Goal: Task Accomplishment & Management: Use online tool/utility

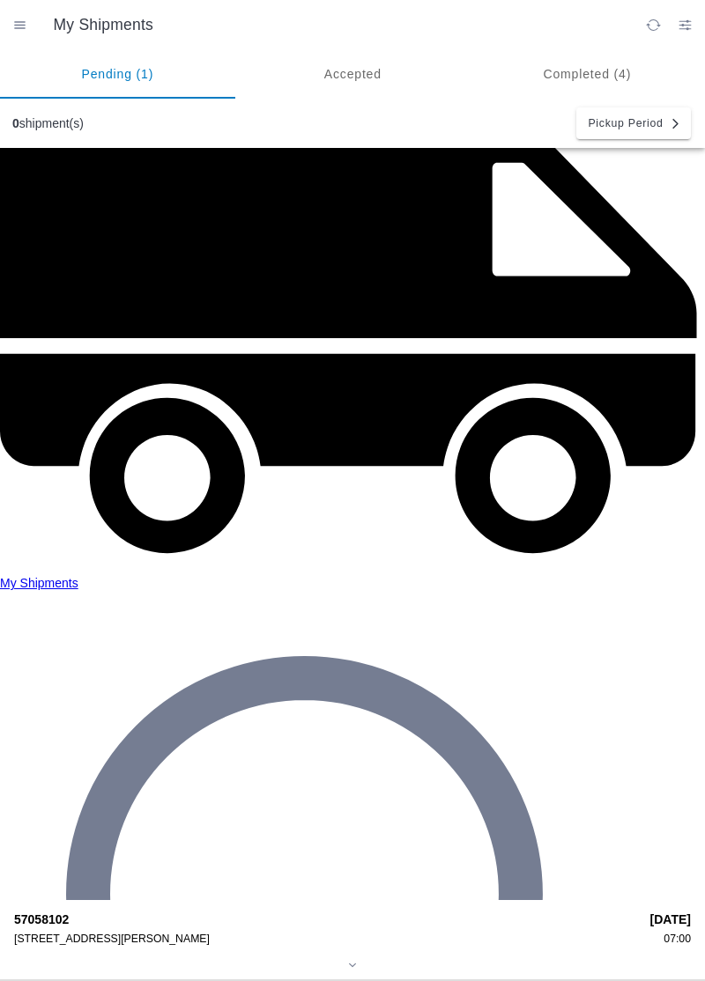
click at [52, 912] on div "57058102 [STREET_ADDRESS][PERSON_NAME]" at bounding box center [326, 928] width 624 height 33
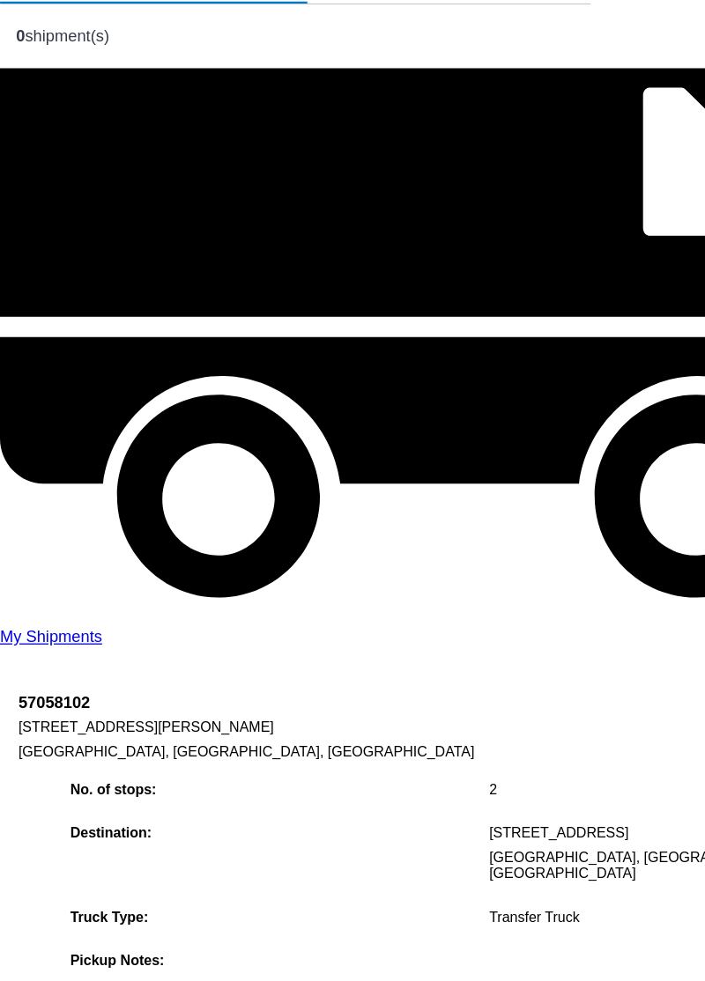
click at [106, 859] on link "View Details" at bounding box center [83, 865] width 59 height 12
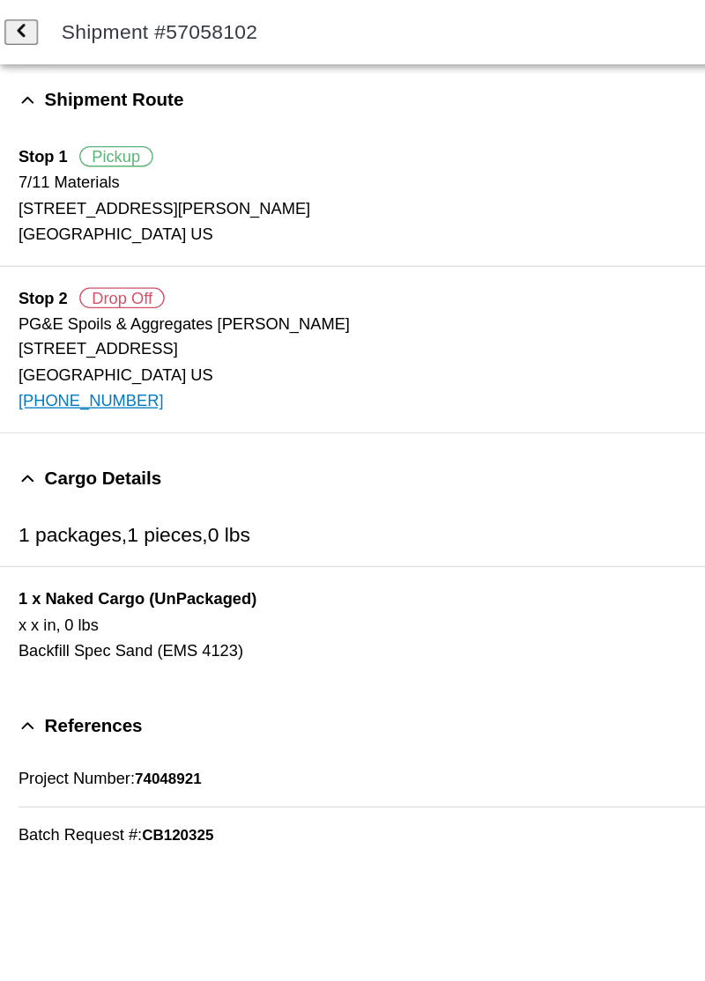
click at [22, 22] on span "back" at bounding box center [16, 24] width 11 height 13
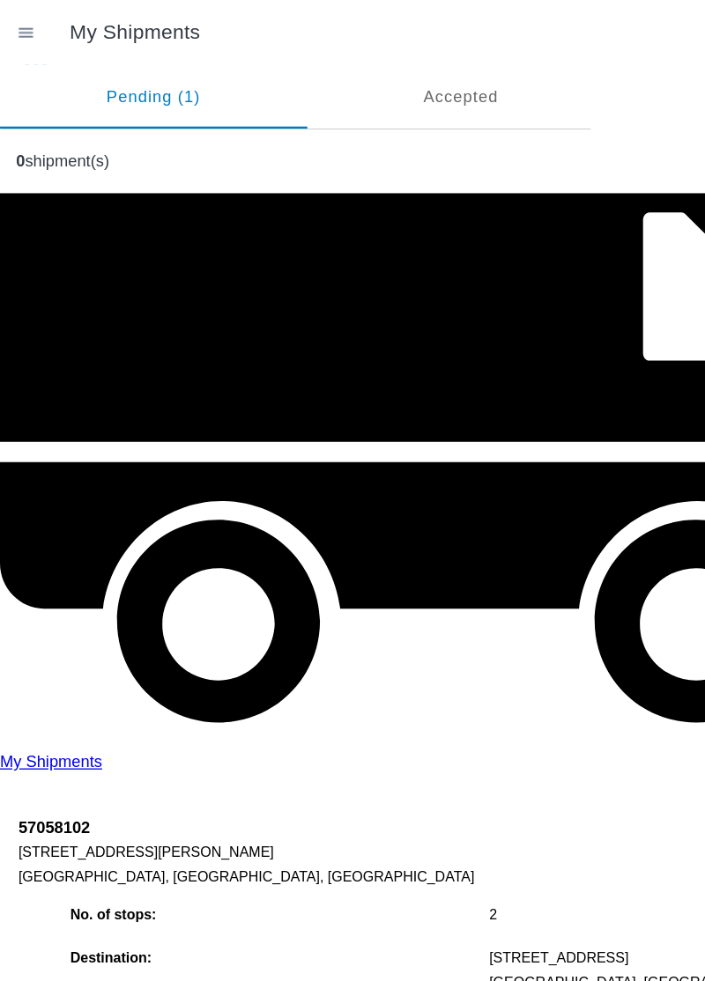
click at [483, 919] on span "Accept" at bounding box center [532, 924] width 281 height 11
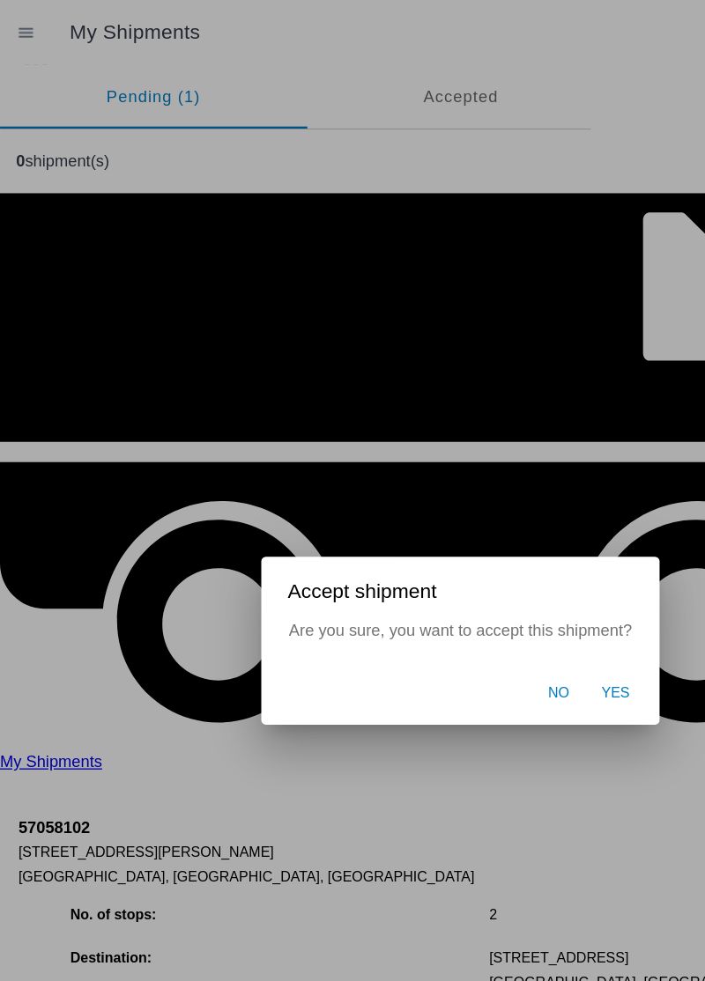
click at [467, 537] on span "Yes" at bounding box center [472, 531] width 22 height 16
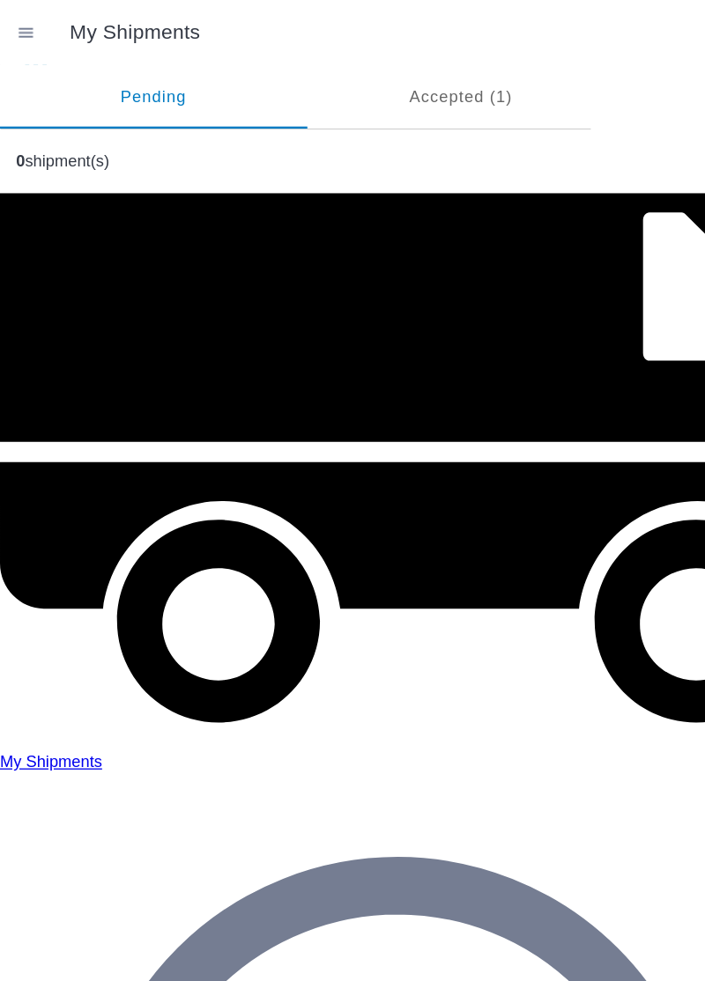
click at [351, 76] on ion-segment-button "Accepted (1)" at bounding box center [352, 73] width 235 height 49
click at [86, 912] on div "57058102 [STREET_ADDRESS][PERSON_NAME]" at bounding box center [326, 928] width 624 height 33
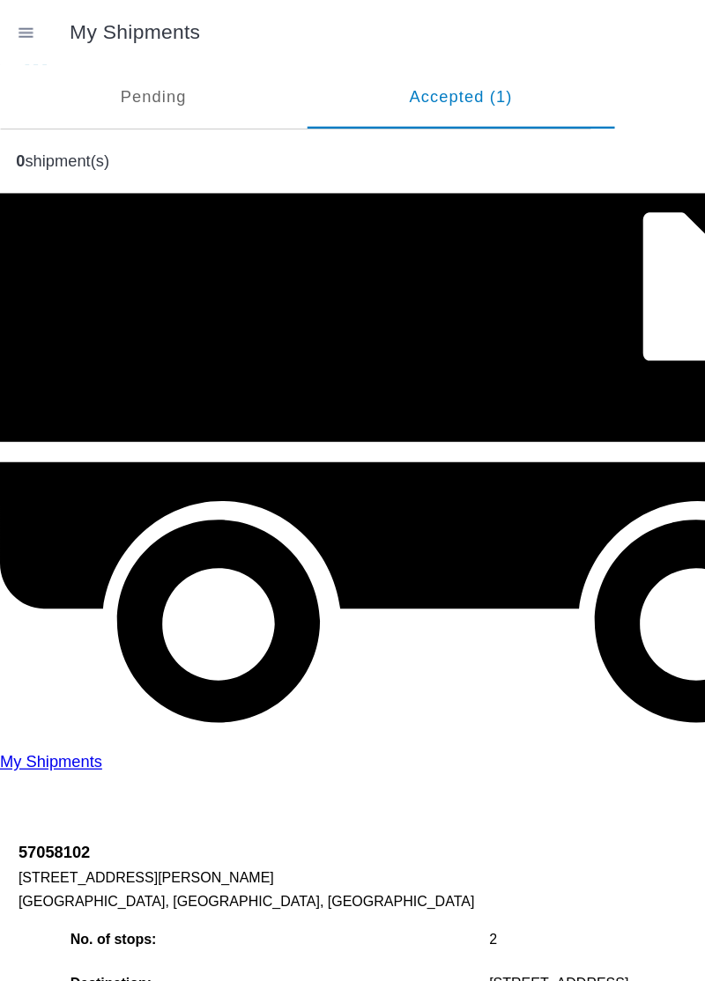
click at [99, 878] on link "View Details" at bounding box center [83, 884] width 59 height 12
